Goal: Task Accomplishment & Management: Use online tool/utility

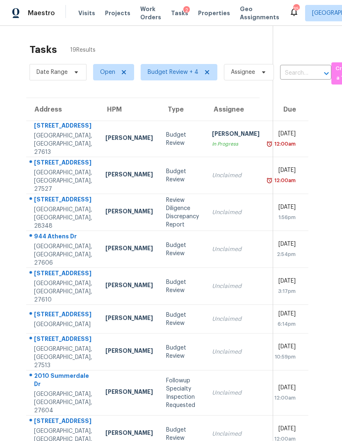
click at [207, 6] on div "Visits Projects Work Orders Tasks 2 Properties Geo Assignments" at bounding box center [183, 13] width 211 height 16
click at [198, 12] on span "Properties" at bounding box center [214, 13] width 32 height 8
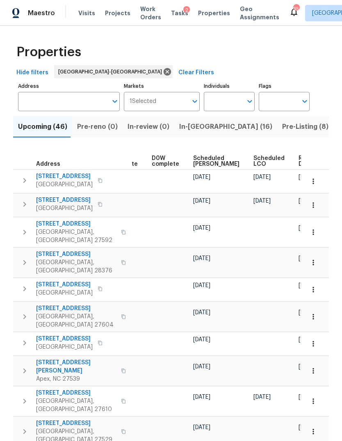
scroll to position [0, 206]
click at [299, 162] on span "Ready Date" at bounding box center [308, 161] width 18 height 11
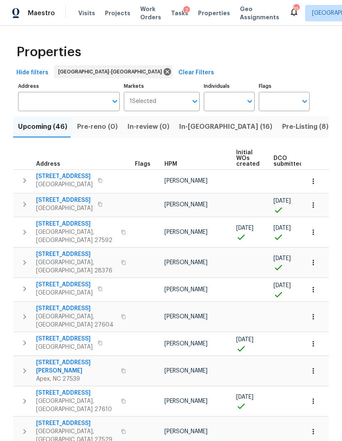
click at [282, 124] on span "Pre-Listing (8)" at bounding box center [305, 126] width 46 height 11
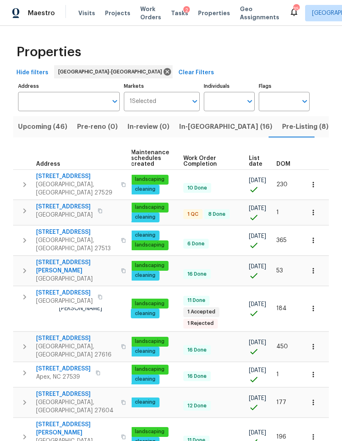
scroll to position [0, 106]
click at [286, 164] on span "DOM" at bounding box center [284, 164] width 14 height 6
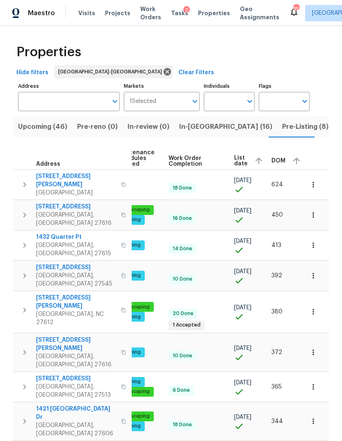
scroll to position [0, 134]
click at [274, 165] on div "DOM" at bounding box center [287, 161] width 31 height 12
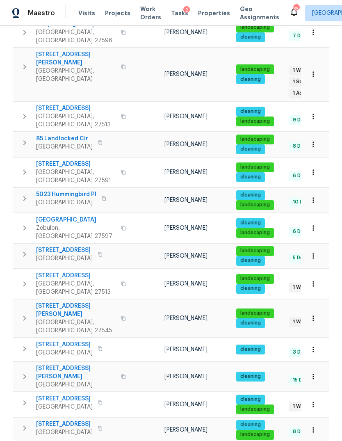
scroll to position [31, 0]
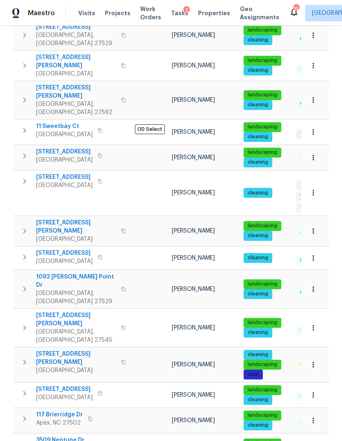
scroll to position [31, 0]
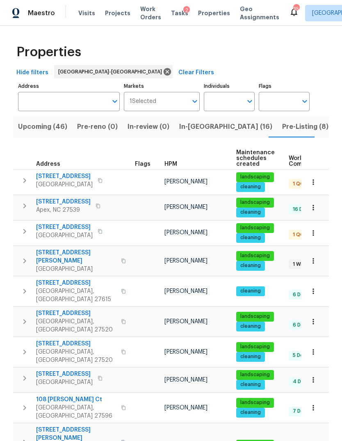
click at [52, 129] on span "Upcoming (46)" at bounding box center [42, 126] width 49 height 11
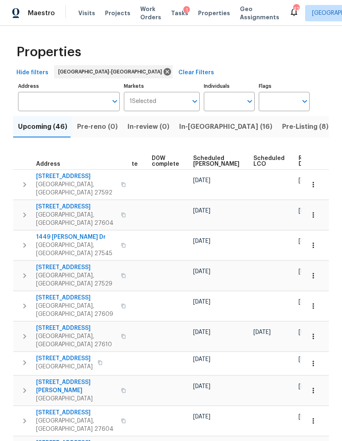
scroll to position [0, 206]
click at [299, 157] on span "Ready Date" at bounding box center [308, 161] width 18 height 11
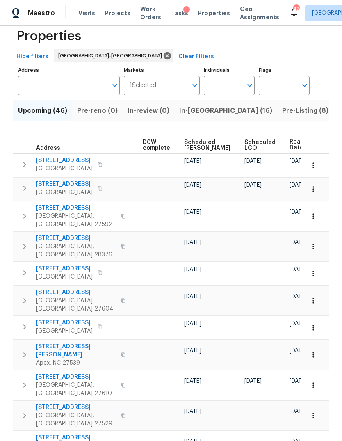
scroll to position [0, 215]
click at [314, 270] on icon "button" at bounding box center [313, 274] width 8 height 8
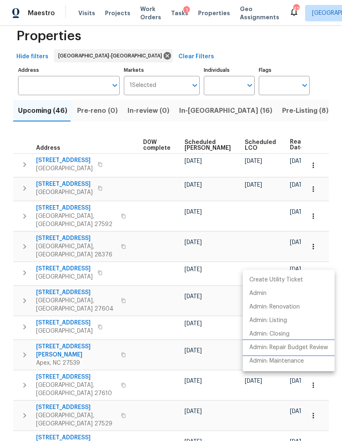
click at [315, 346] on p "Admin: Repair Budget Review" at bounding box center [289, 347] width 79 height 9
click at [266, 230] on div at bounding box center [171, 220] width 342 height 441
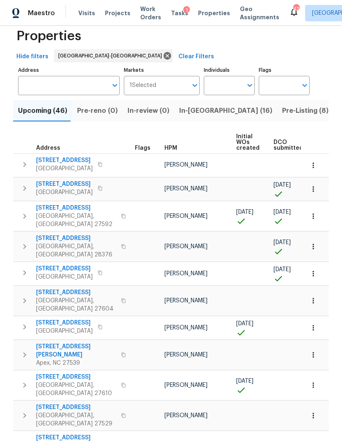
scroll to position [0, 0]
click at [25, 268] on icon "button" at bounding box center [25, 273] width 10 height 10
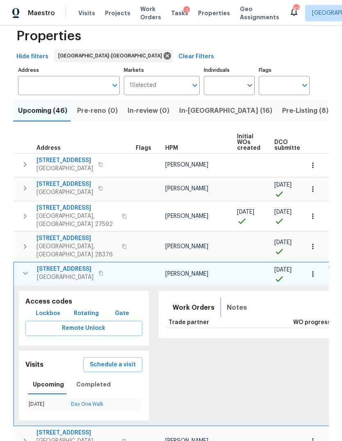
click at [227, 302] on span "Notes" at bounding box center [237, 307] width 20 height 11
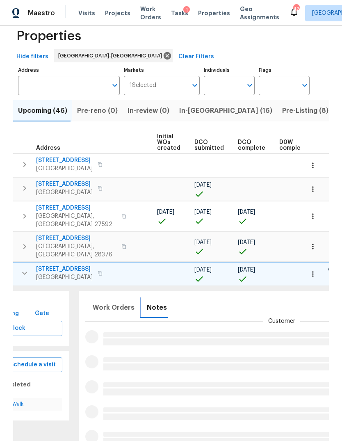
scroll to position [0, 151]
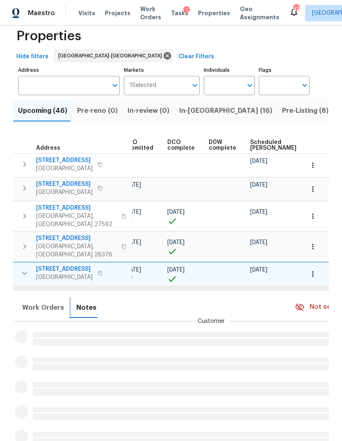
click at [76, 302] on span "Notes" at bounding box center [86, 307] width 20 height 11
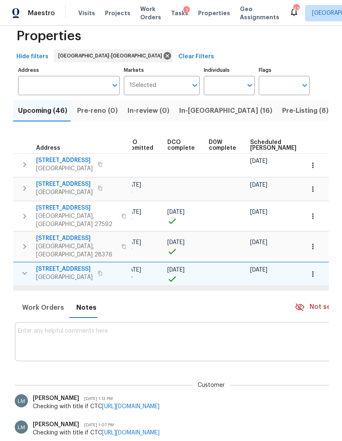
click at [319, 361] on body "Maestro Visits Projects Work Orders Tasks 1 Properties Geo Assignments 42 Ralei…" at bounding box center [171, 220] width 342 height 441
click at [318, 388] on li "Renovation" at bounding box center [313, 388] width 45 height 14
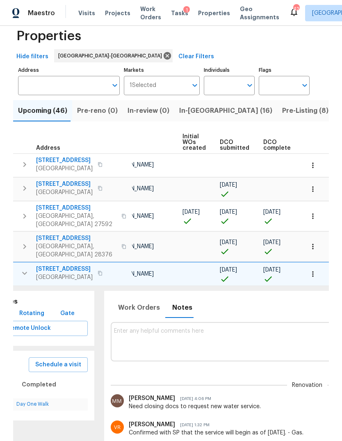
scroll to position [0, 41]
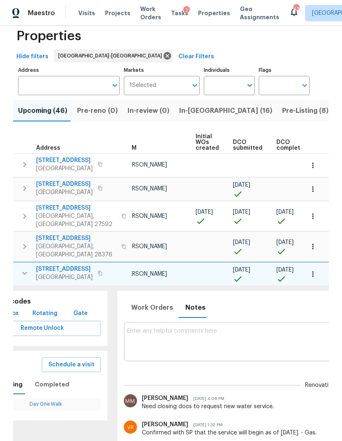
click at [207, 328] on textarea at bounding box center [320, 341] width 387 height 27
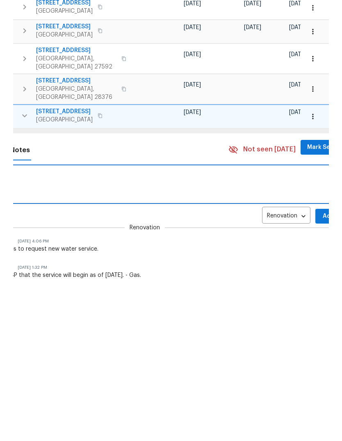
scroll to position [0, 216]
type textarea "$5100 hard cap"
click at [323, 369] on span "Add" at bounding box center [329, 374] width 13 height 10
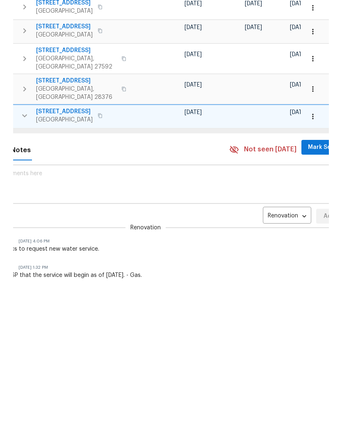
scroll to position [31, 0]
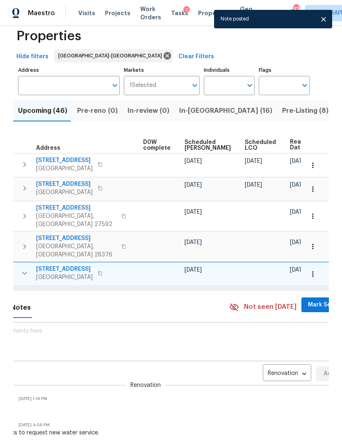
click at [272, 331] on body "Maestro Visits Projects Work Orders Tasks 1 Properties Geo Assignments 42 Ralei…" at bounding box center [171, 220] width 342 height 441
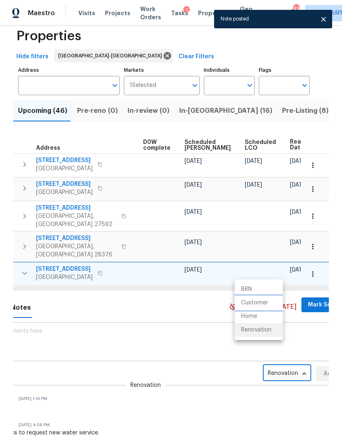
click at [266, 301] on li "Customer" at bounding box center [259, 303] width 48 height 14
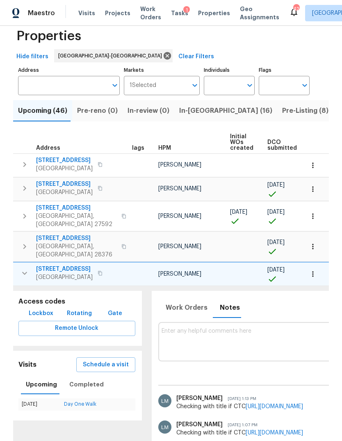
scroll to position [-2, 0]
click at [192, 302] on span "Work Orders" at bounding box center [187, 307] width 42 height 11
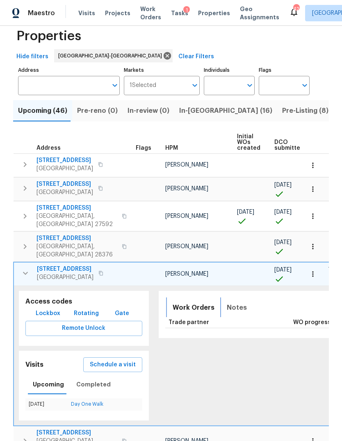
scroll to position [0, 0]
click at [27, 268] on icon "button" at bounding box center [26, 273] width 10 height 10
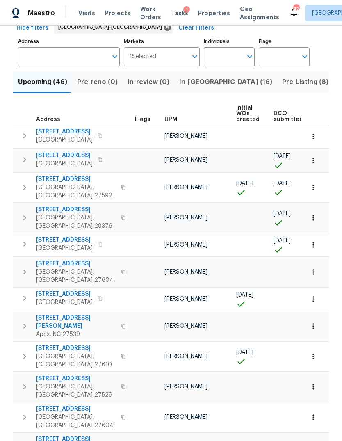
click at [19, 206] on button "button" at bounding box center [24, 218] width 16 height 25
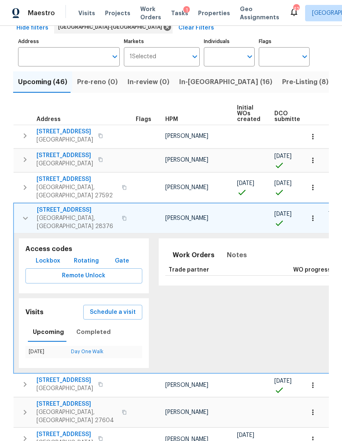
click at [21, 213] on icon "button" at bounding box center [26, 218] width 10 height 10
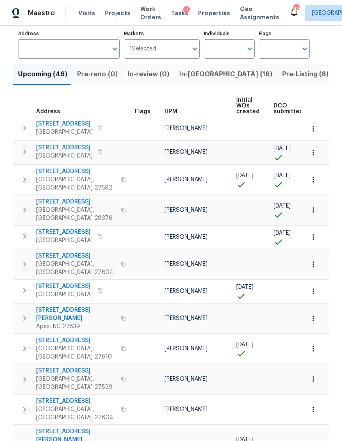
scroll to position [58, 0]
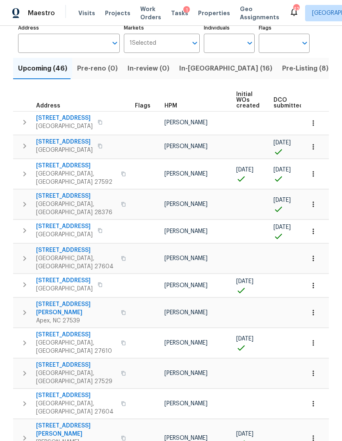
click at [28, 280] on icon "button" at bounding box center [25, 285] width 10 height 10
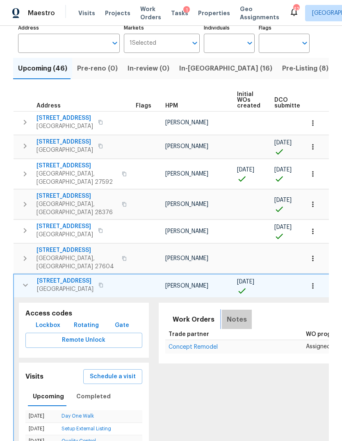
click at [234, 314] on span "Notes" at bounding box center [237, 319] width 20 height 11
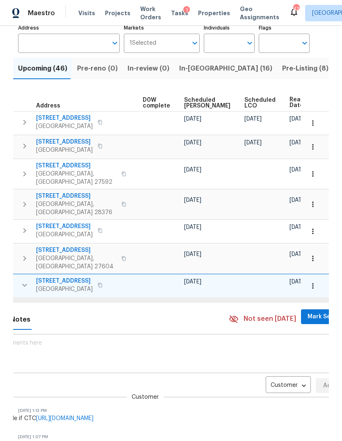
scroll to position [0, 216]
click at [279, 339] on body "Maestro Visits Projects Work Orders Tasks 1 Properties Geo Assignments 42 Ralei…" at bounding box center [171, 220] width 342 height 441
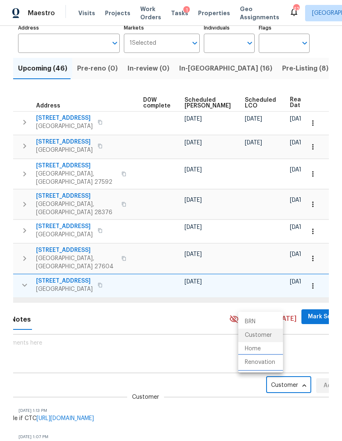
click at [267, 365] on li "Renovation" at bounding box center [260, 363] width 45 height 14
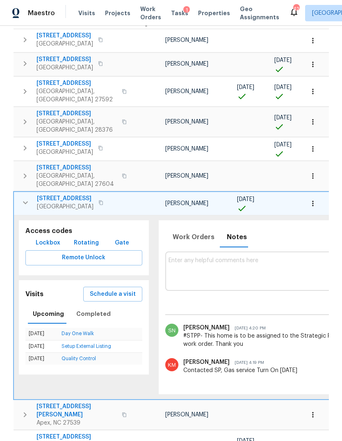
scroll to position [0, 0]
click at [23, 198] on icon "button" at bounding box center [26, 203] width 10 height 10
